Goal: Task Accomplishment & Management: Use online tool/utility

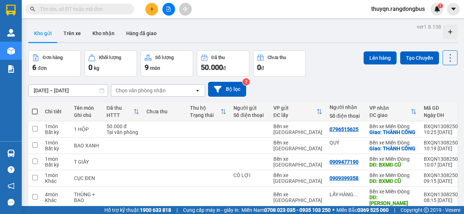
click at [35, 112] on span at bounding box center [35, 112] width 6 height 6
click at [35, 108] on input "checkbox" at bounding box center [35, 108] width 0 height 0
checkbox input "true"
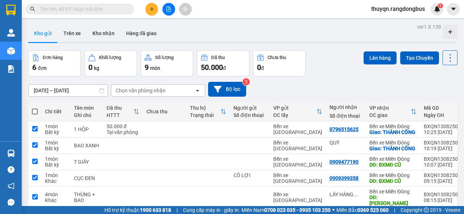
checkbox input "true"
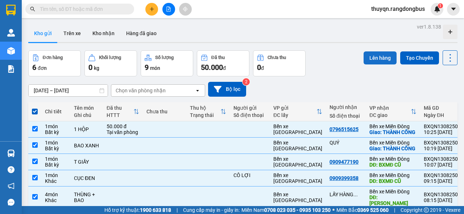
click at [375, 55] on button "Lên hàng" at bounding box center [379, 57] width 33 height 13
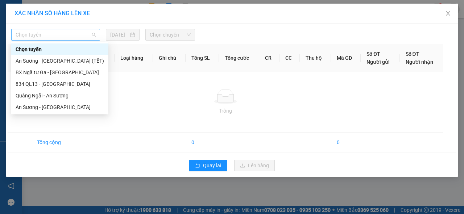
click at [38, 36] on span "Chọn tuyến" at bounding box center [56, 34] width 80 height 11
click at [36, 94] on div "Quảng Ngãi - An Sương" at bounding box center [60, 96] width 88 height 8
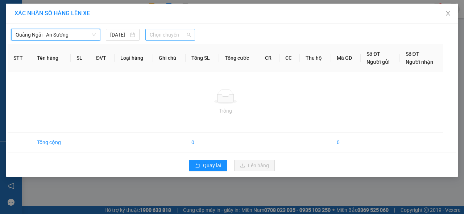
click at [159, 31] on span "Chọn chuyến" at bounding box center [170, 34] width 41 height 11
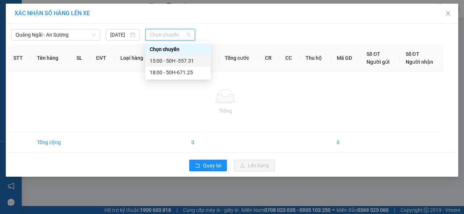
click at [183, 62] on div "15:00 - 50H -357.31" at bounding box center [178, 61] width 57 height 8
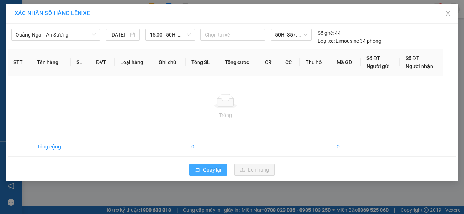
click at [203, 168] on span "Quay lại" at bounding box center [212, 170] width 18 height 8
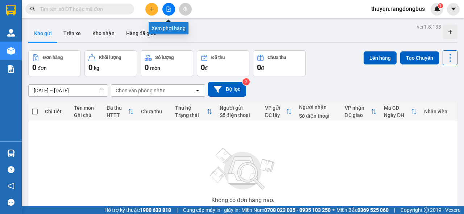
click at [169, 9] on icon "file-add" at bounding box center [168, 9] width 5 height 5
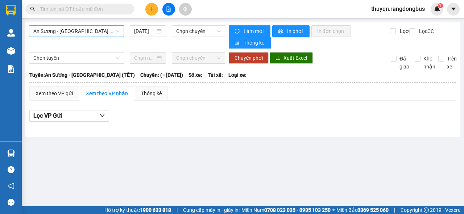
click at [54, 33] on span "An Sương - [GEOGRAPHIC_DATA] (TẾT)" at bounding box center [76, 31] width 86 height 11
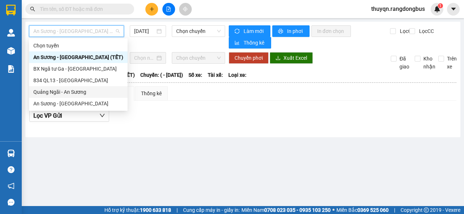
click at [54, 92] on div "Quảng Ngãi - An Sương" at bounding box center [78, 92] width 90 height 8
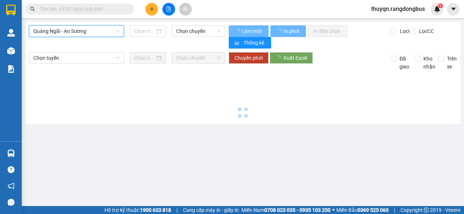
type input "[DATE]"
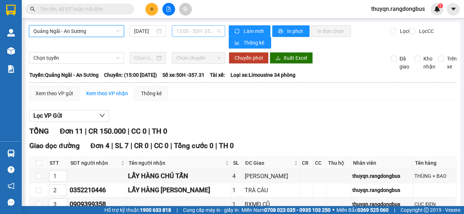
click at [196, 32] on span "15:00 - 50H -357.31" at bounding box center [198, 31] width 44 height 11
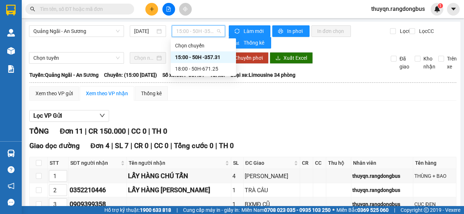
click at [216, 61] on div "15:00 - 50H -357.31" at bounding box center [203, 57] width 57 height 8
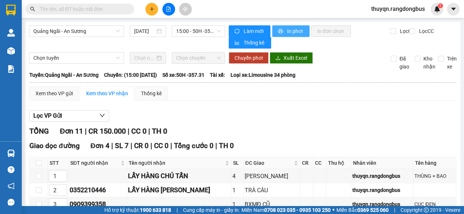
click at [287, 31] on span "In phơi" at bounding box center [295, 31] width 17 height 8
